Goal: Navigation & Orientation: Find specific page/section

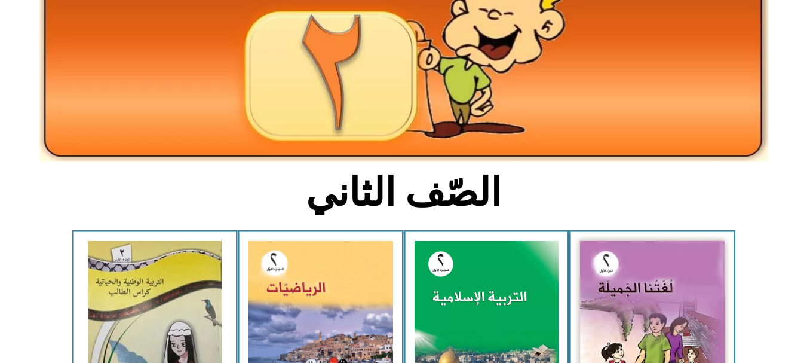
scroll to position [164, 0]
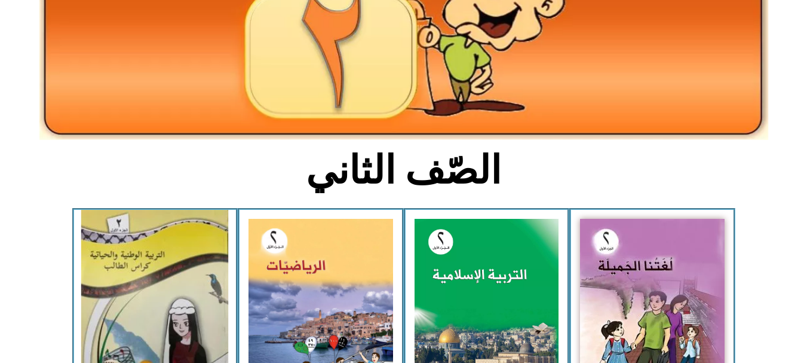
click at [120, 322] on img at bounding box center [154, 308] width 147 height 197
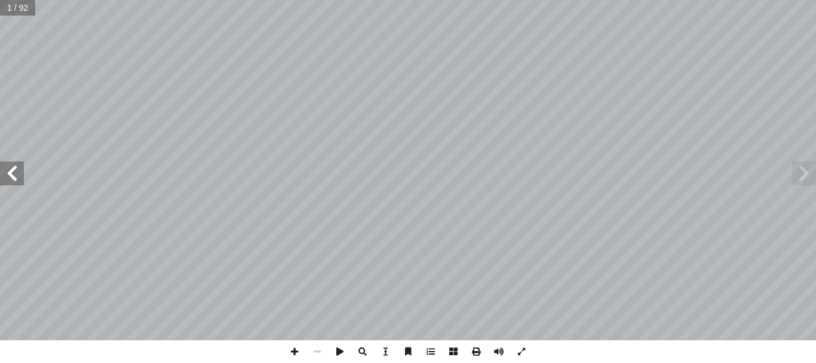
click at [14, 167] on span at bounding box center [12, 173] width 24 height 24
click at [290, 346] on span at bounding box center [294, 351] width 23 height 23
